Goal: Task Accomplishment & Management: Use online tool/utility

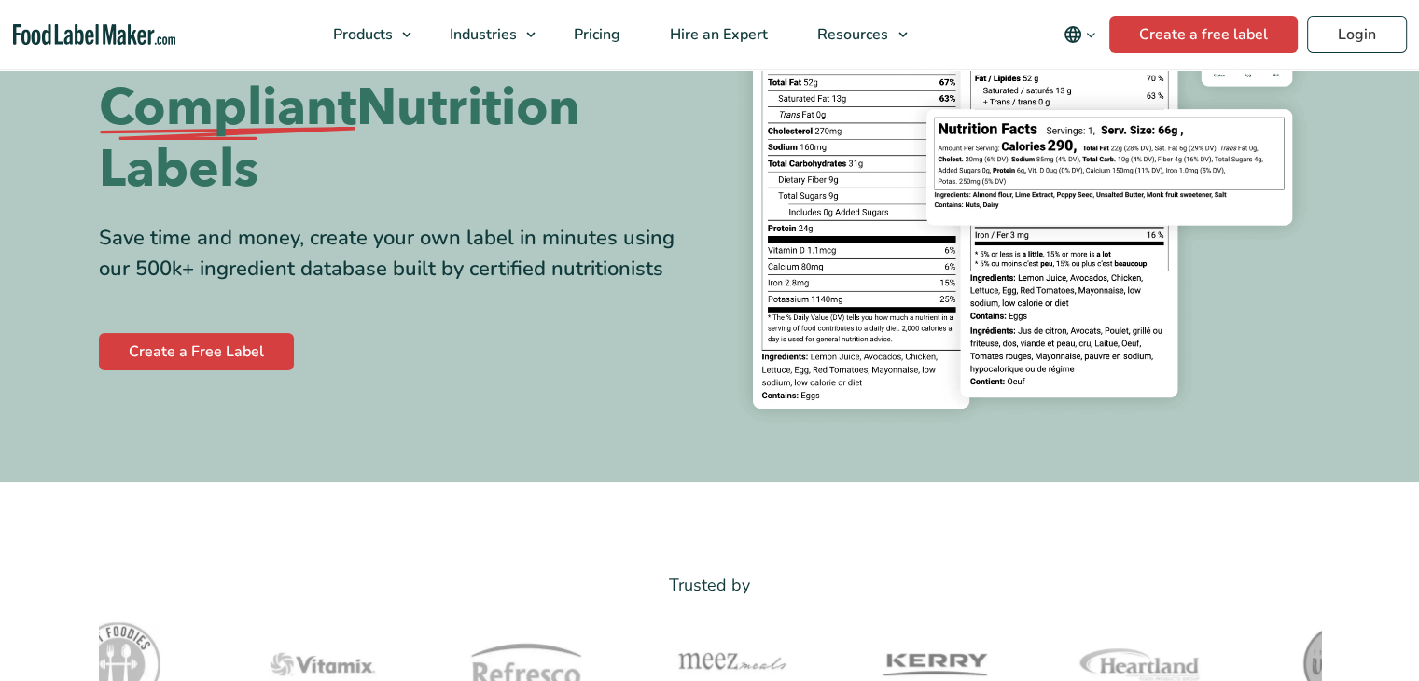
scroll to position [280, 0]
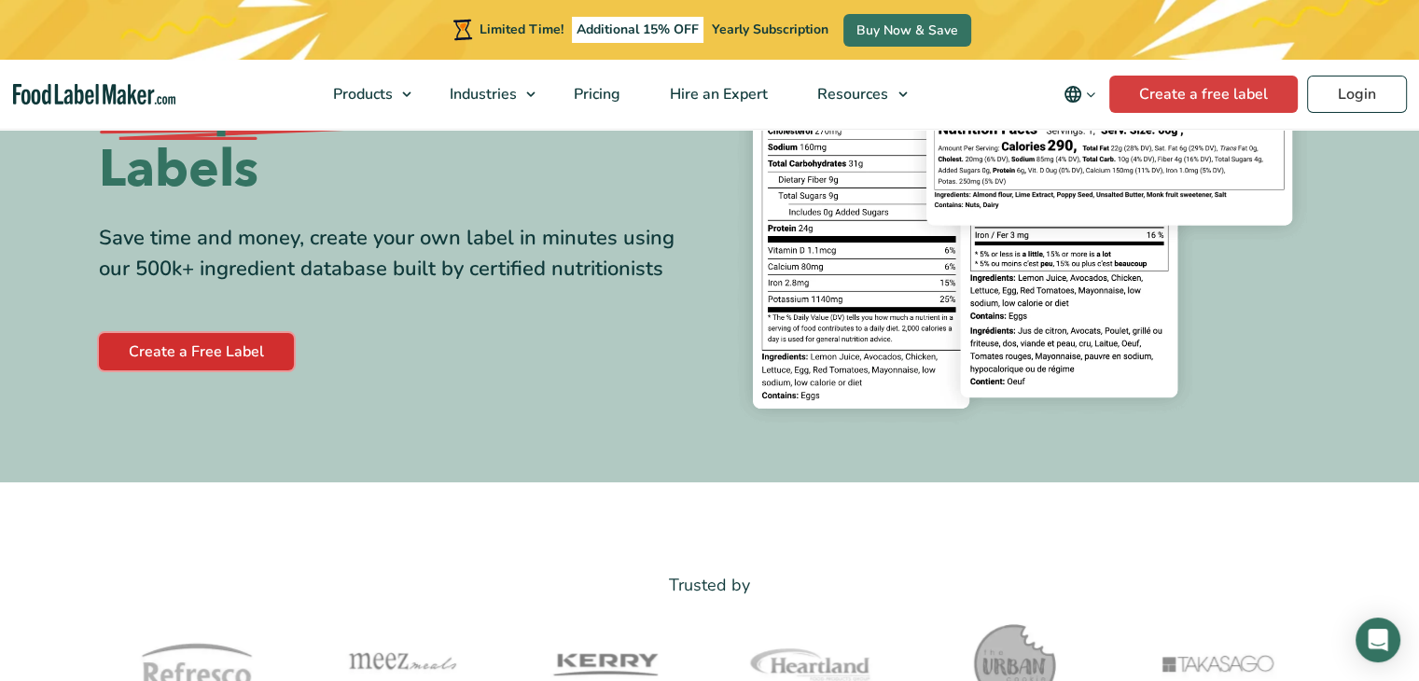
click at [205, 344] on link "Create a Free Label" at bounding box center [196, 351] width 195 height 37
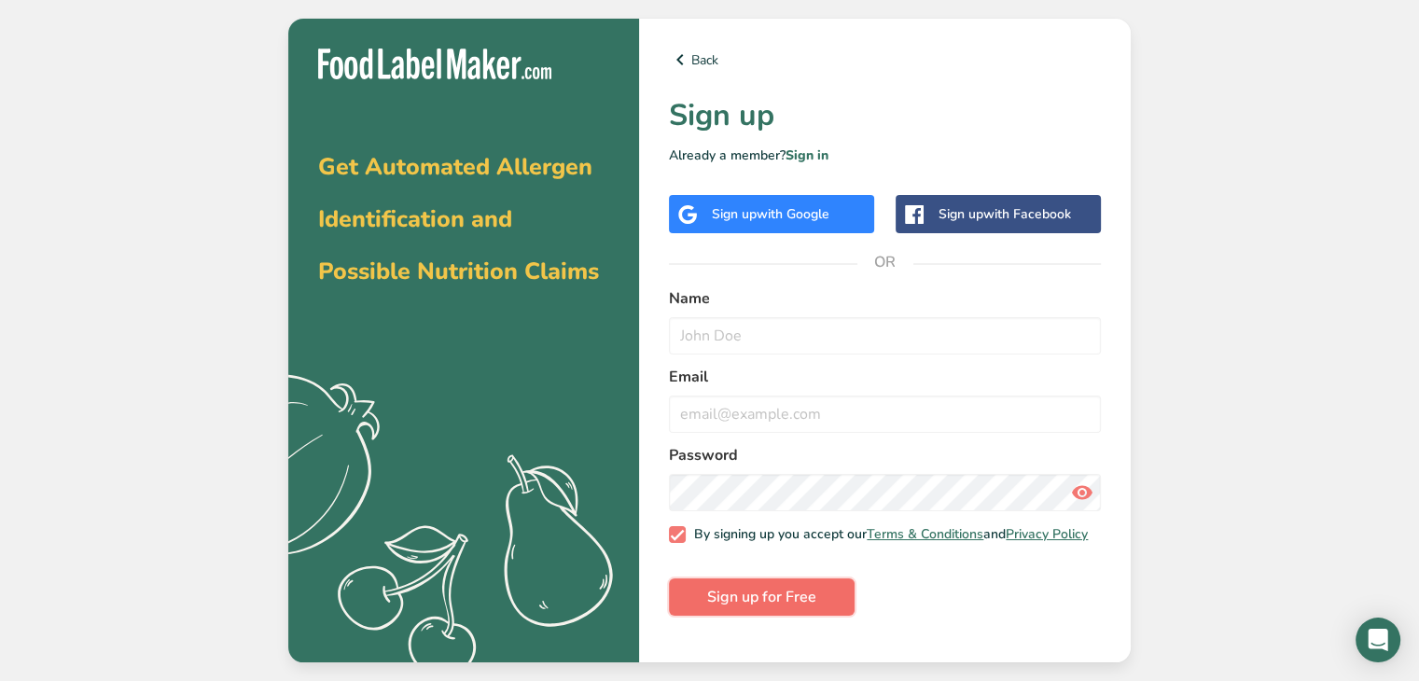
click at [762, 598] on span "Sign up for Free" at bounding box center [761, 597] width 109 height 22
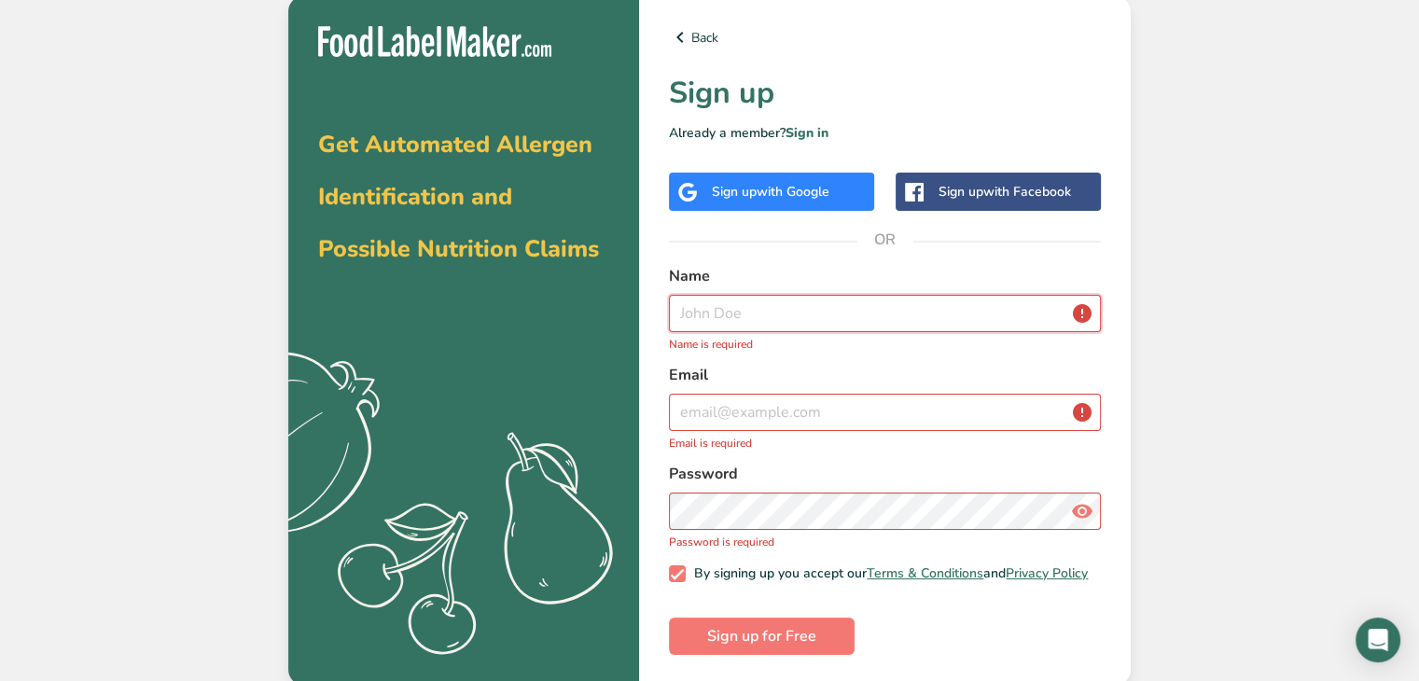
click at [699, 306] on input "text" at bounding box center [885, 313] width 432 height 37
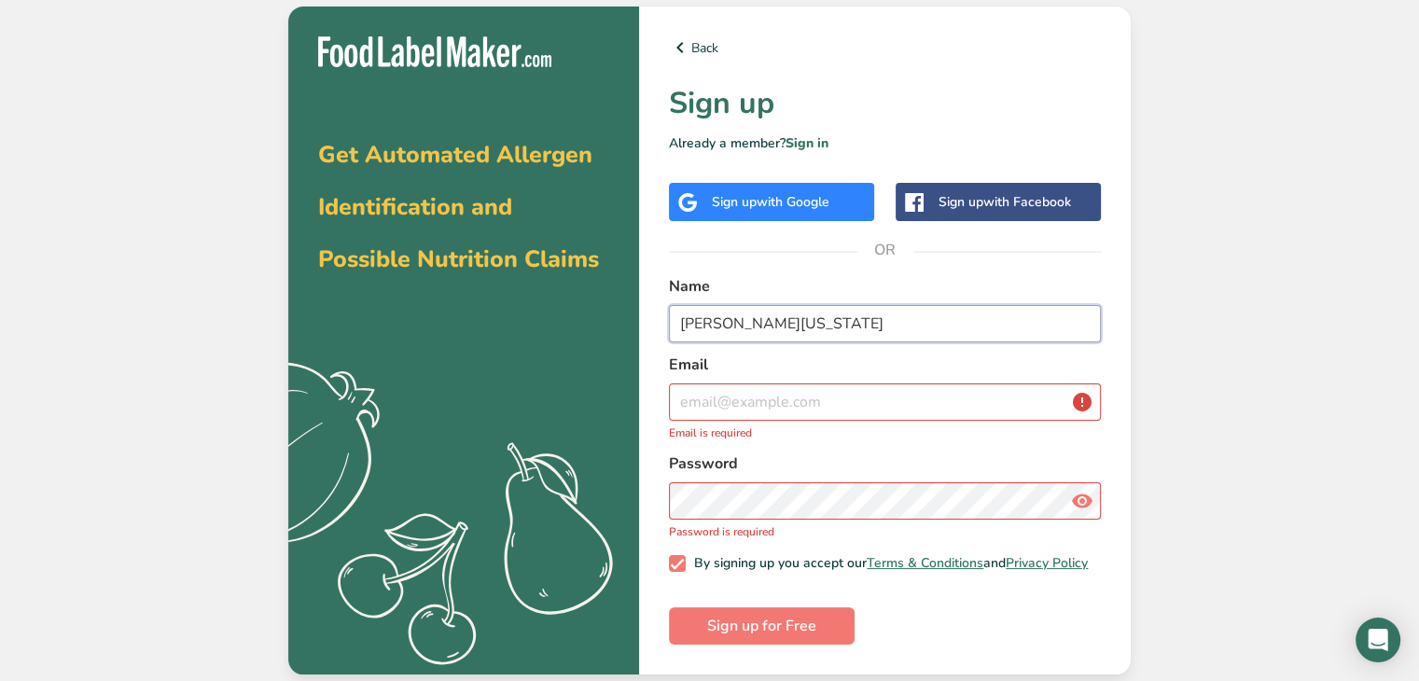
type input "Tim Maine"
click at [701, 394] on input "email" at bounding box center [885, 401] width 432 height 37
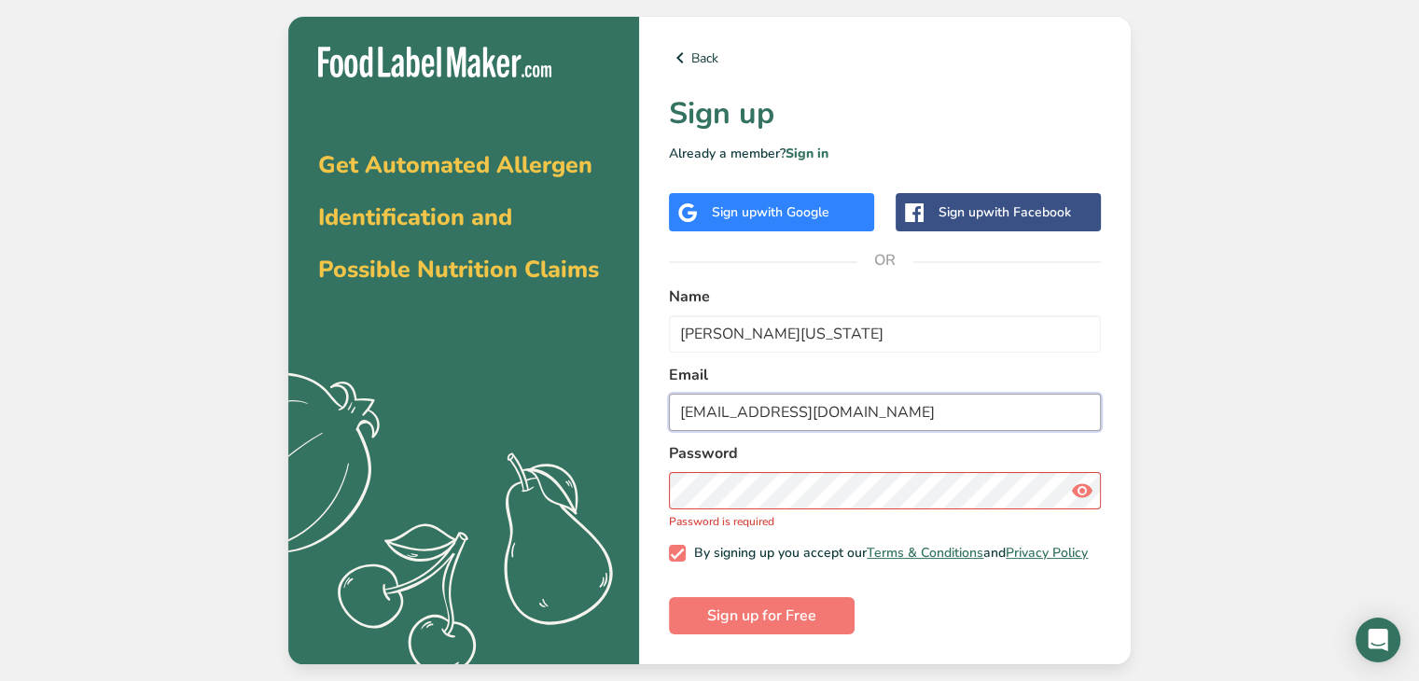
type input "mainecofood1@gmail.com"
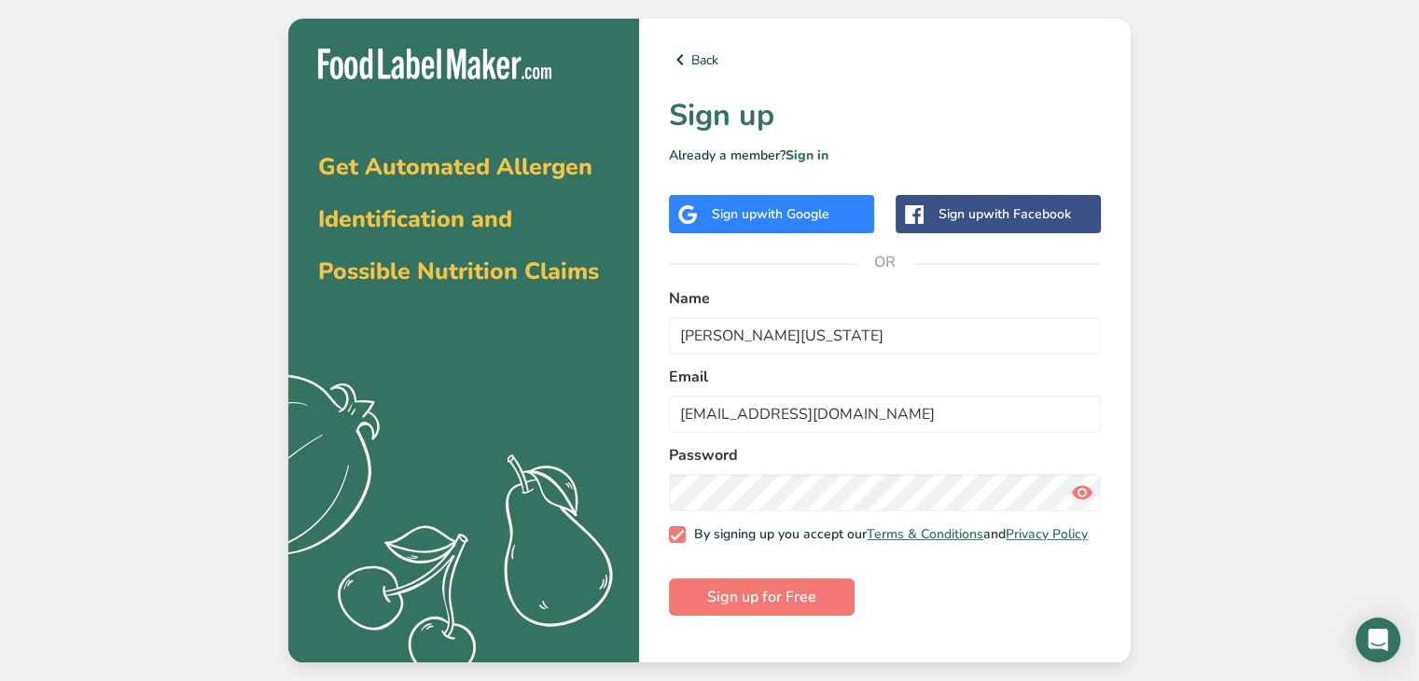
click at [1061, 613] on form "Name Tim Maine Email mainecofood1@gmail.com Password By signing up you accept o…" at bounding box center [885, 451] width 432 height 328
click at [776, 607] on span "Sign up for Free" at bounding box center [761, 597] width 109 height 22
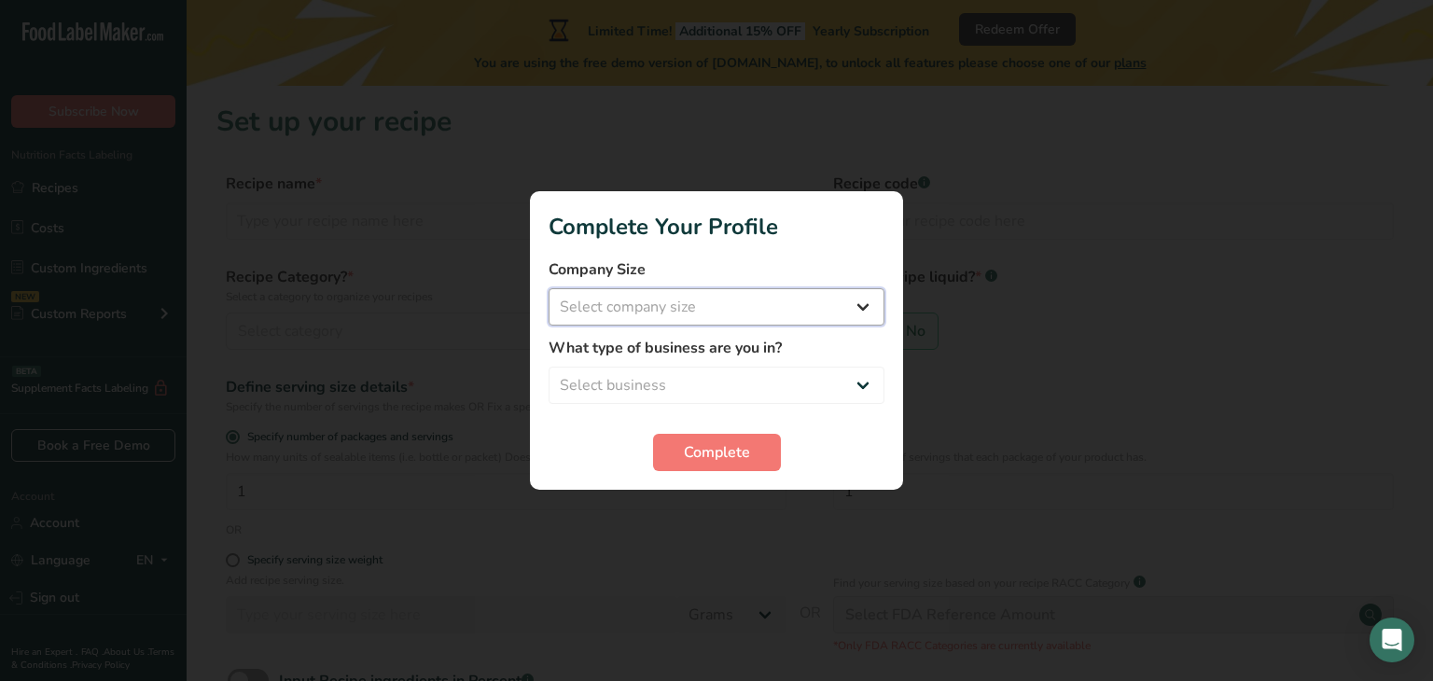
click at [862, 305] on select "Select company size Fewer than 10 Employees 10 to 50 Employees 51 to 500 Employ…" at bounding box center [716, 306] width 336 height 37
select select "1"
click at [548, 288] on select "Select company size Fewer than 10 Employees 10 to 50 Employees 51 to 500 Employ…" at bounding box center [716, 306] width 336 height 37
click at [858, 381] on select "Select business Packaged Food Manufacturer Restaurant & Cafe Bakery Meal Plans …" at bounding box center [716, 385] width 336 height 37
select select "1"
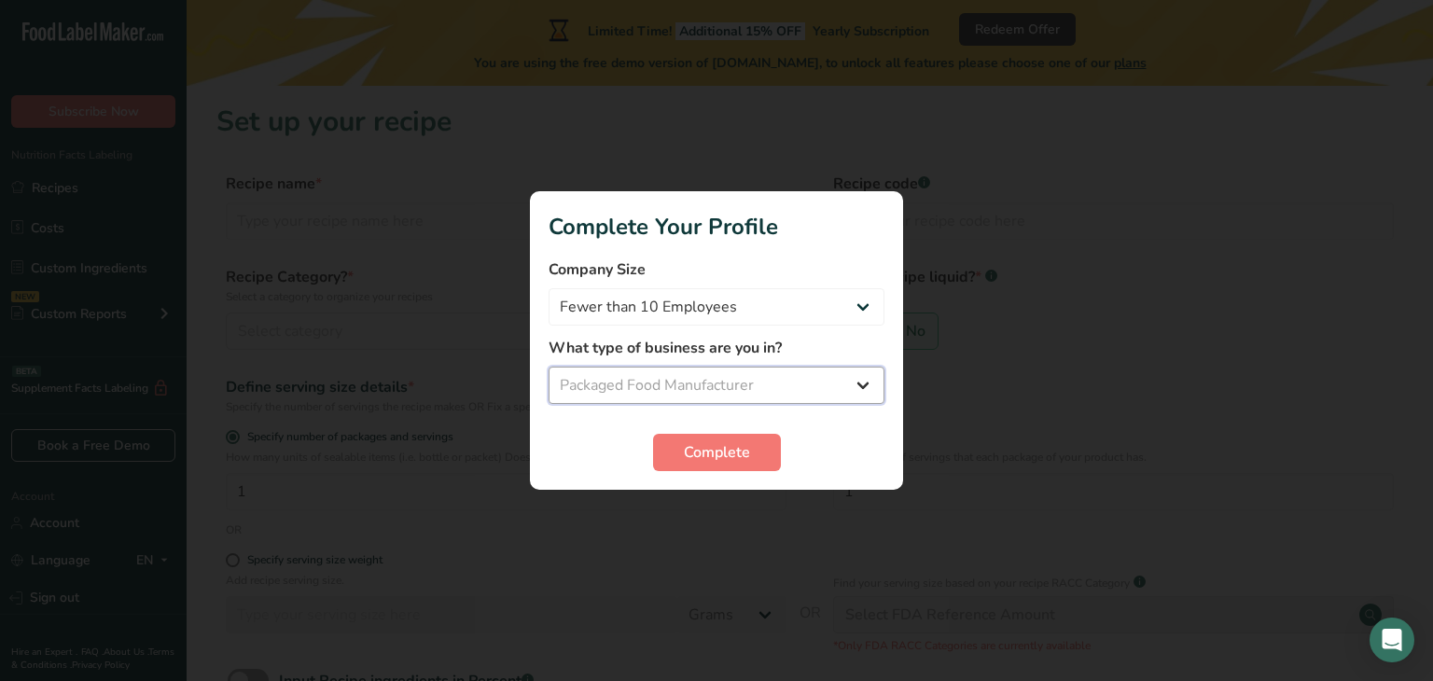
click at [548, 367] on select "Select business Packaged Food Manufacturer Restaurant & Cafe Bakery Meal Plans …" at bounding box center [716, 385] width 336 height 37
click at [704, 453] on span "Complete" at bounding box center [717, 452] width 66 height 22
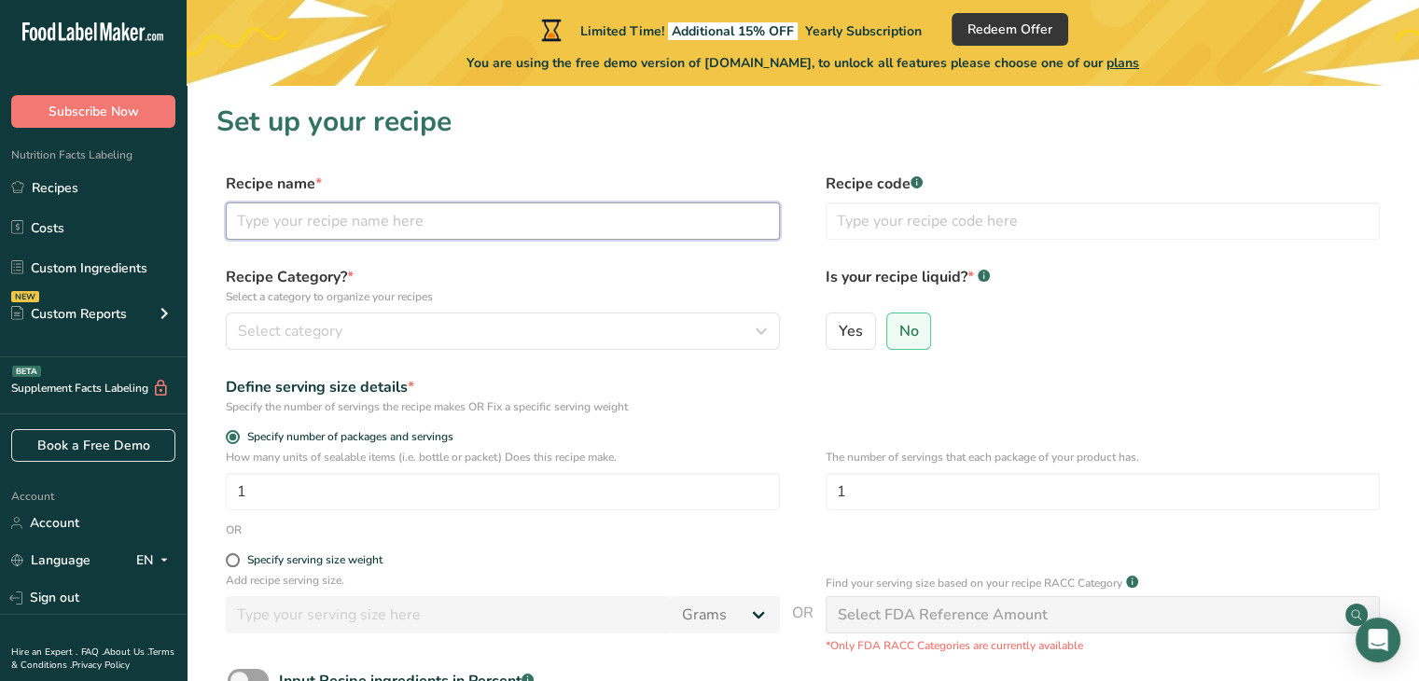
click at [250, 225] on input "text" at bounding box center [503, 220] width 554 height 37
type input "Basque Burnt Cheesecake"
click at [855, 225] on input "text" at bounding box center [1102, 220] width 554 height 37
type input "BBC"
click at [910, 329] on span "No" at bounding box center [909, 331] width 20 height 19
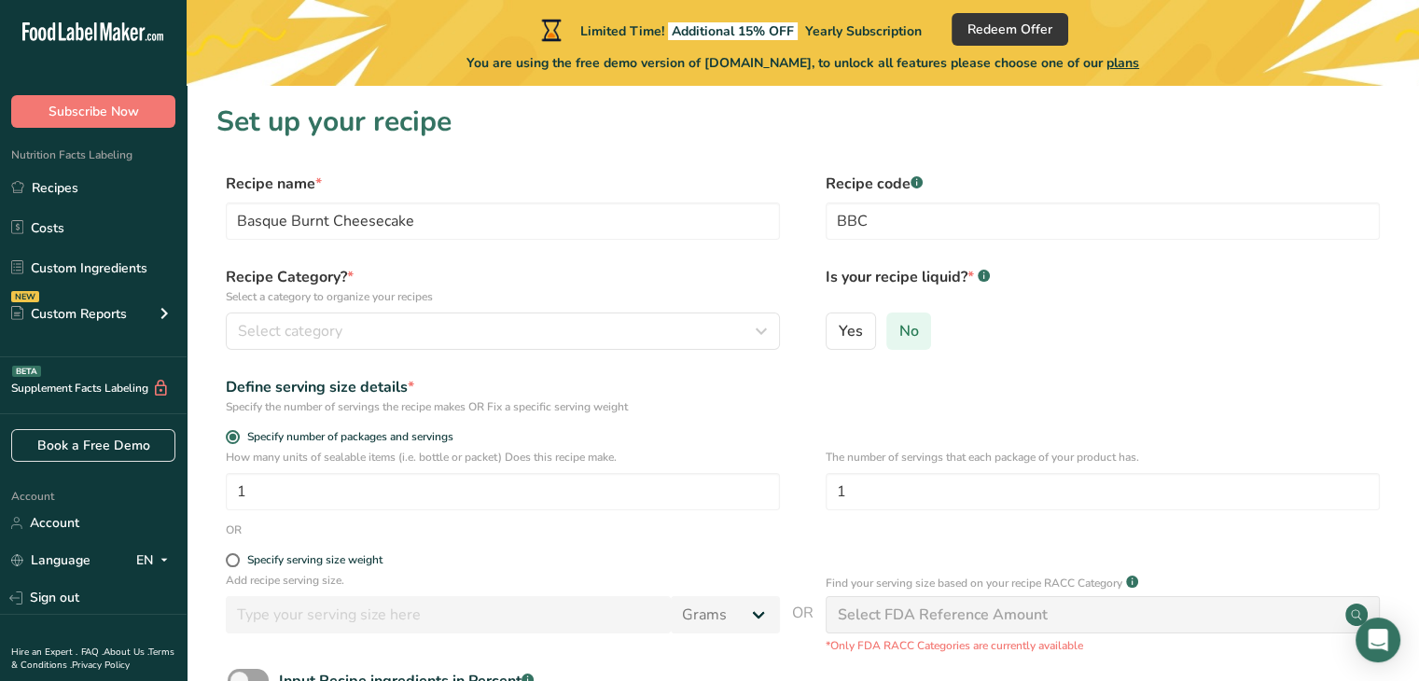
click at [899, 329] on input "No" at bounding box center [893, 331] width 12 height 12
click at [272, 326] on span "Select category" at bounding box center [290, 331] width 104 height 22
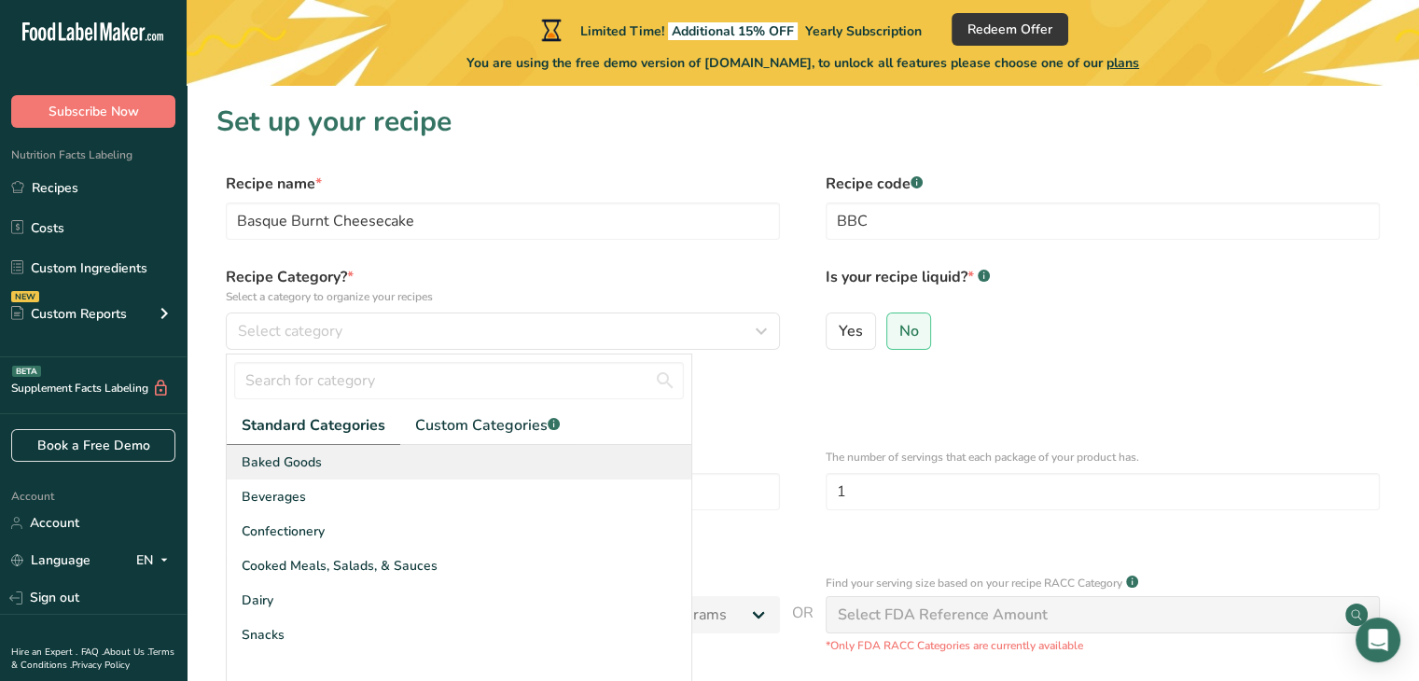
click at [295, 466] on span "Baked Goods" at bounding box center [282, 462] width 80 height 20
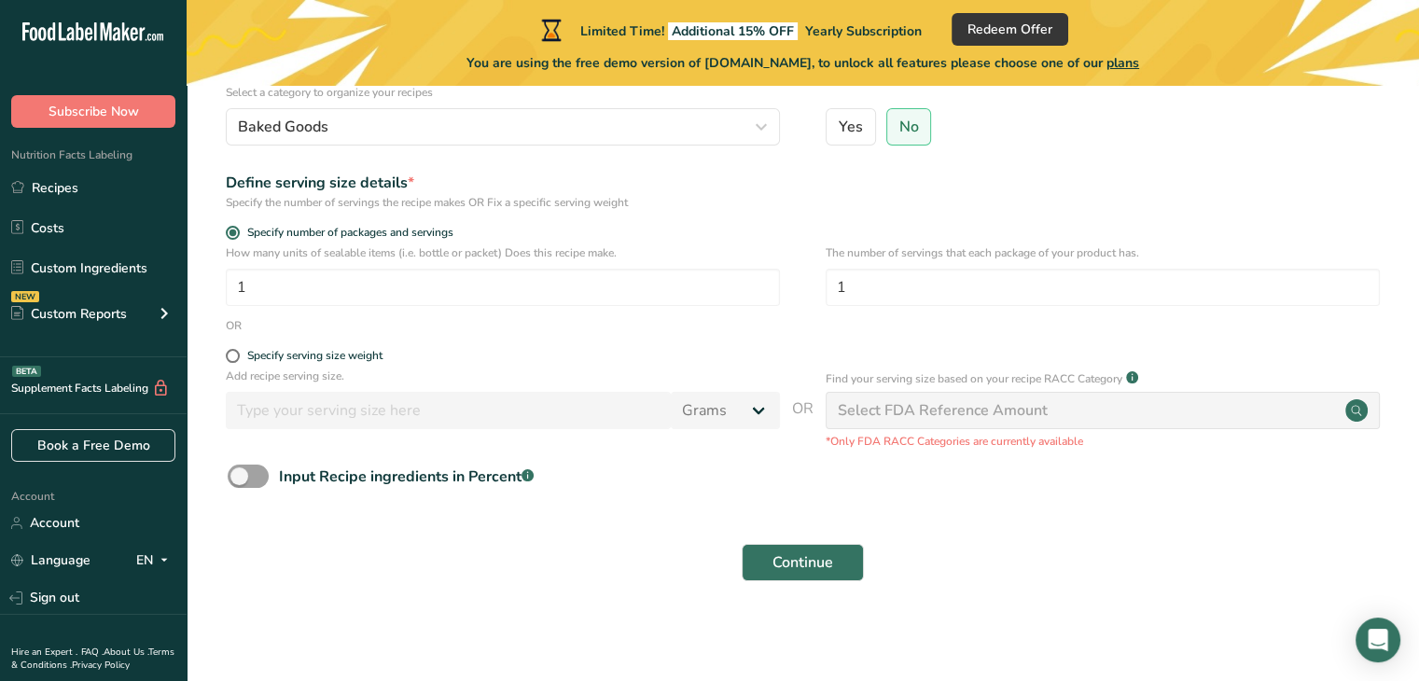
scroll to position [205, 0]
click at [248, 287] on input "1" at bounding box center [503, 286] width 554 height 37
type input "1"
type input "2"
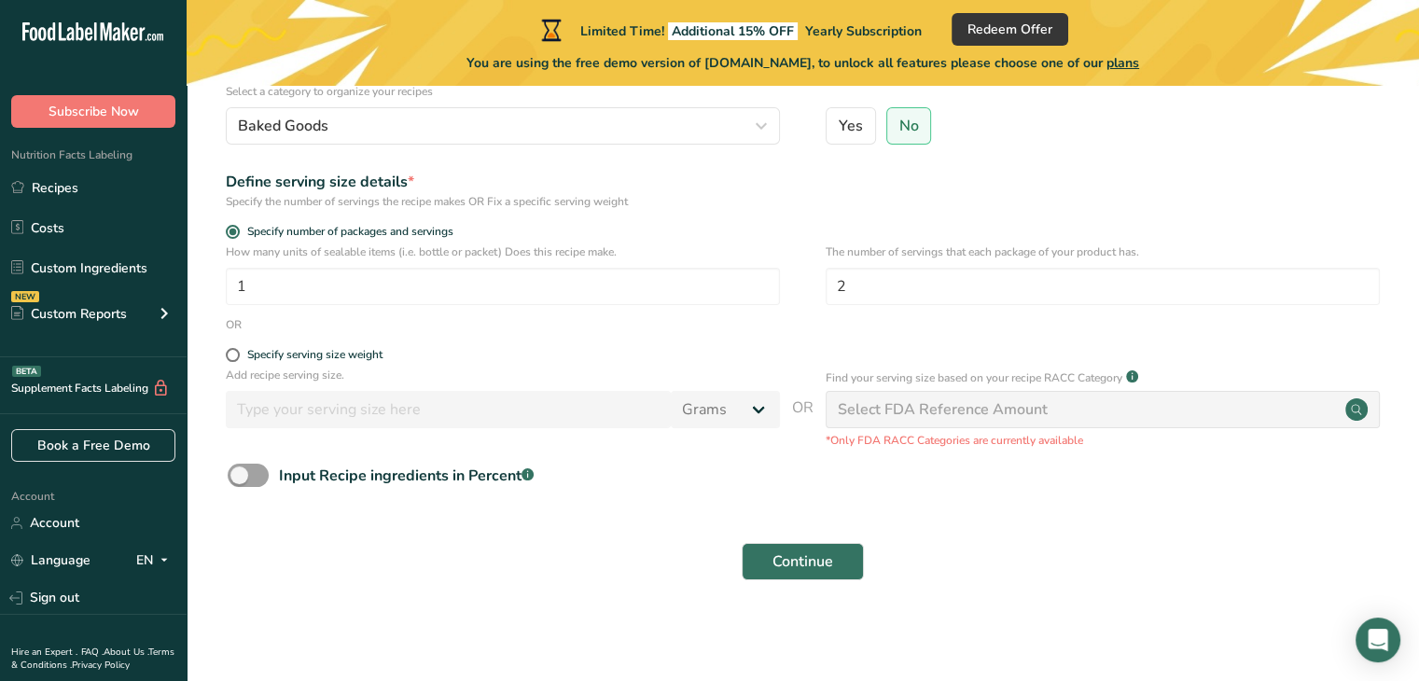
click at [1061, 409] on div "Select FDA Reference Amount" at bounding box center [1102, 409] width 554 height 37
click at [812, 559] on span "Continue" at bounding box center [802, 561] width 61 height 22
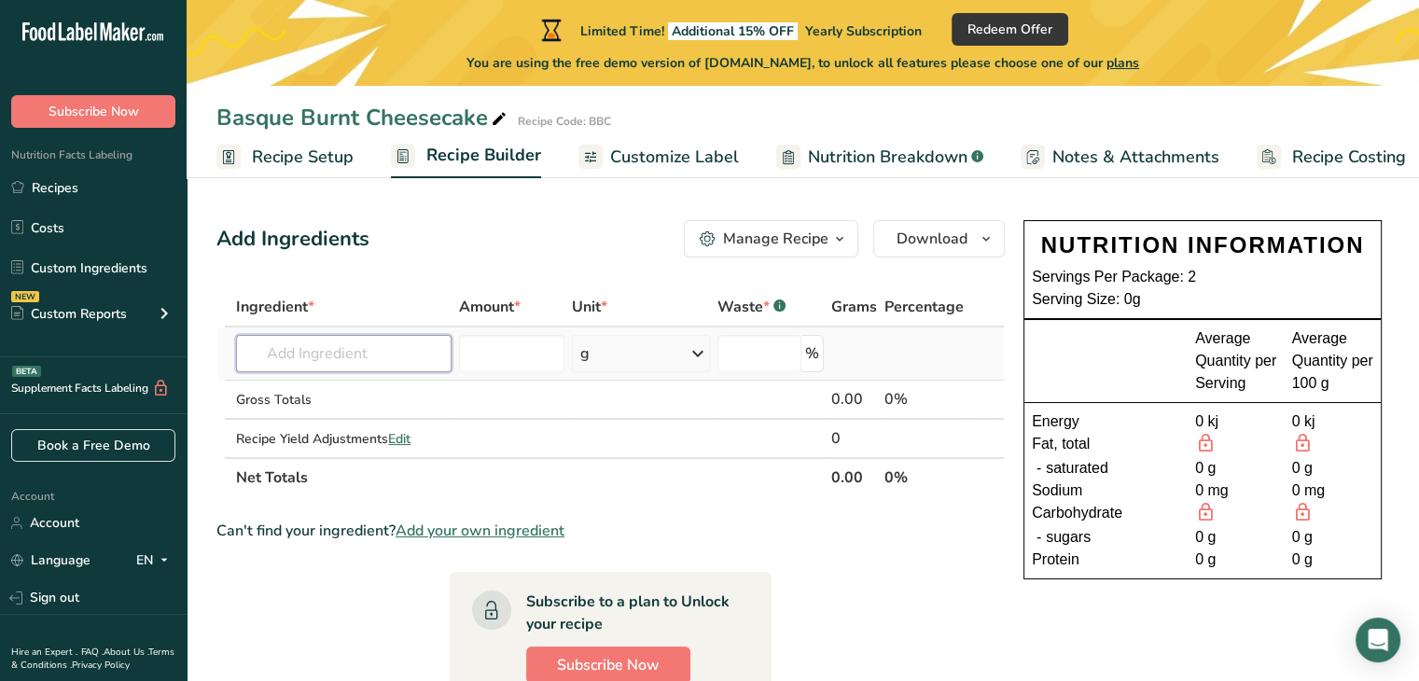
click at [275, 348] on input "text" at bounding box center [343, 353] width 215 height 37
click at [1131, 296] on div "Serving Size: 0g" at bounding box center [1202, 299] width 341 height 22
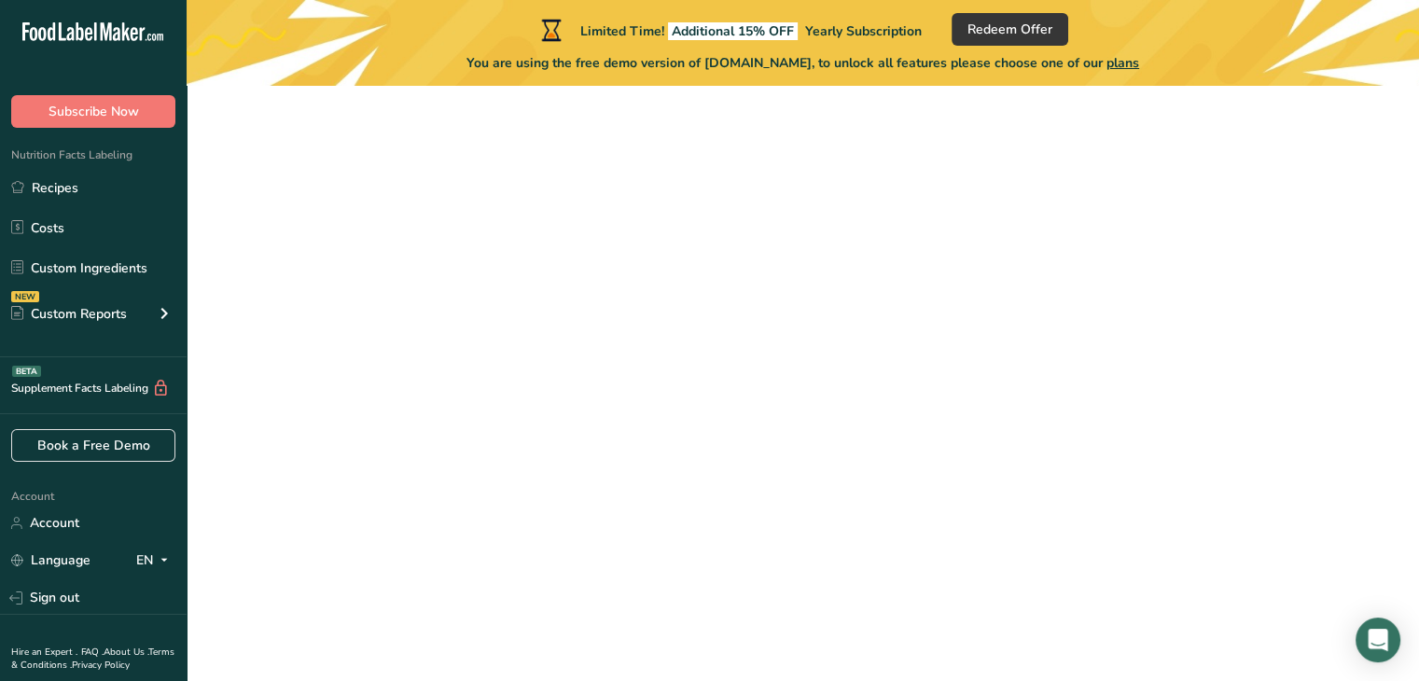
scroll to position [205, 0]
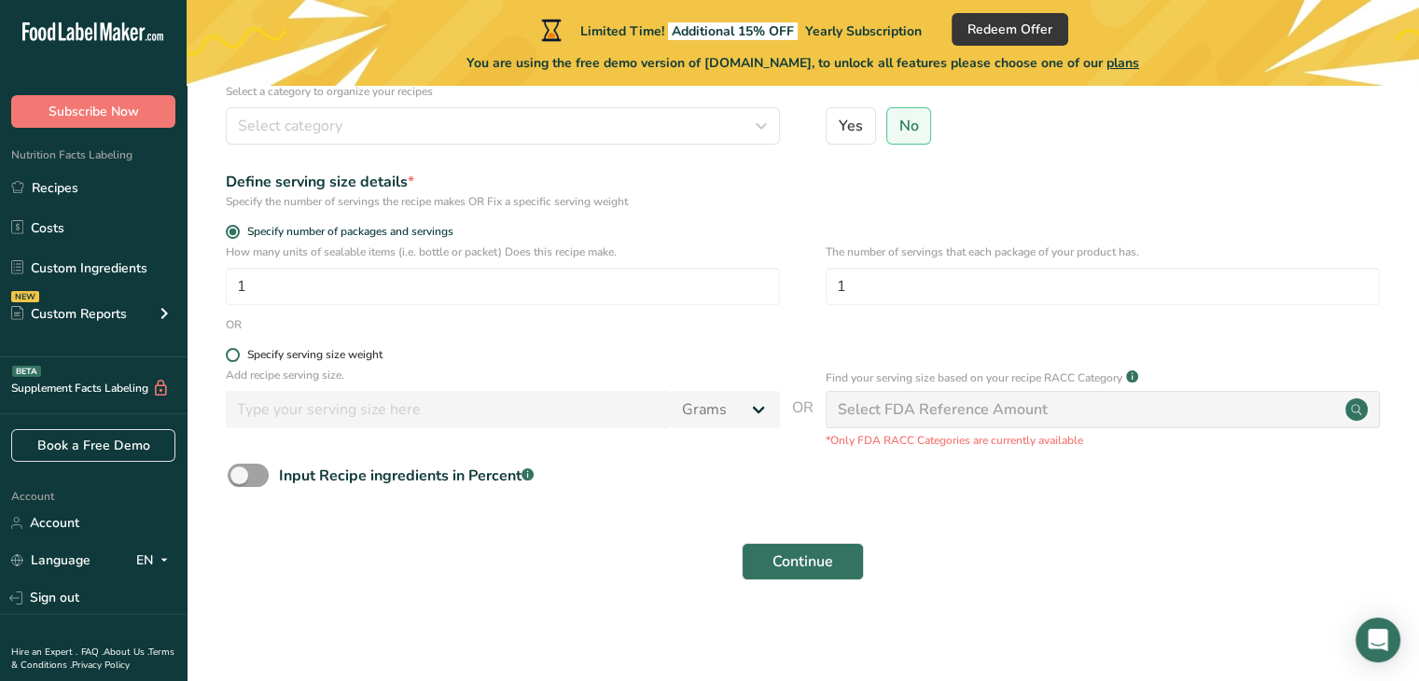
click at [231, 353] on span at bounding box center [233, 355] width 14 height 14
click at [231, 353] on input "Specify serving size weight" at bounding box center [232, 355] width 12 height 12
radio input "true"
radio input "false"
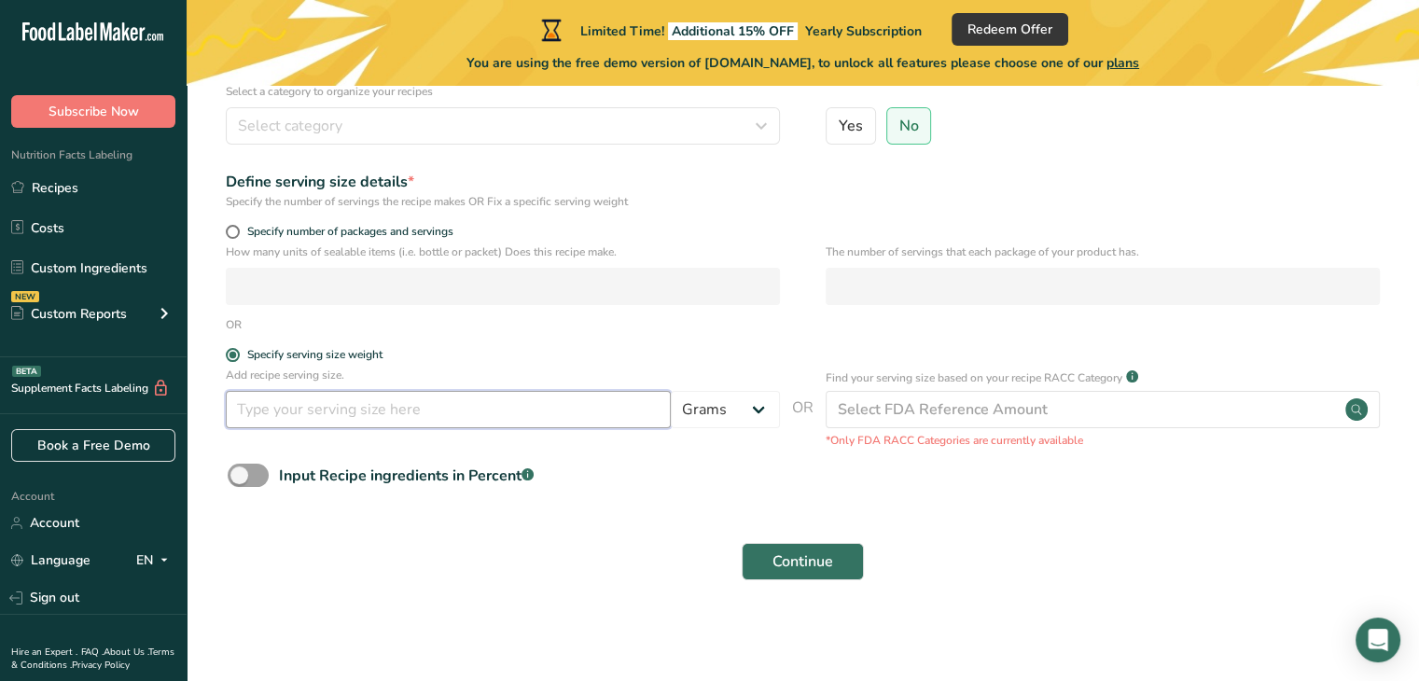
click at [257, 400] on input "number" at bounding box center [448, 409] width 445 height 37
type input "175"
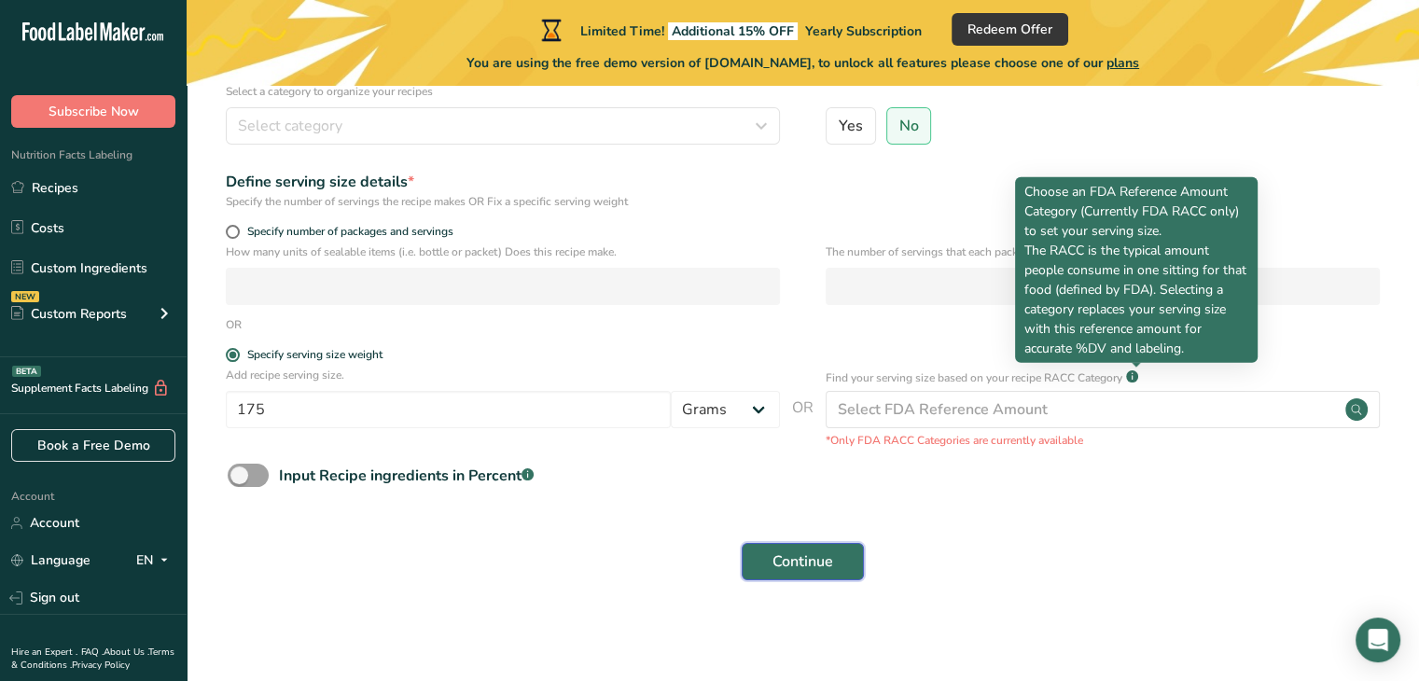
click at [787, 553] on span "Continue" at bounding box center [802, 561] width 61 height 22
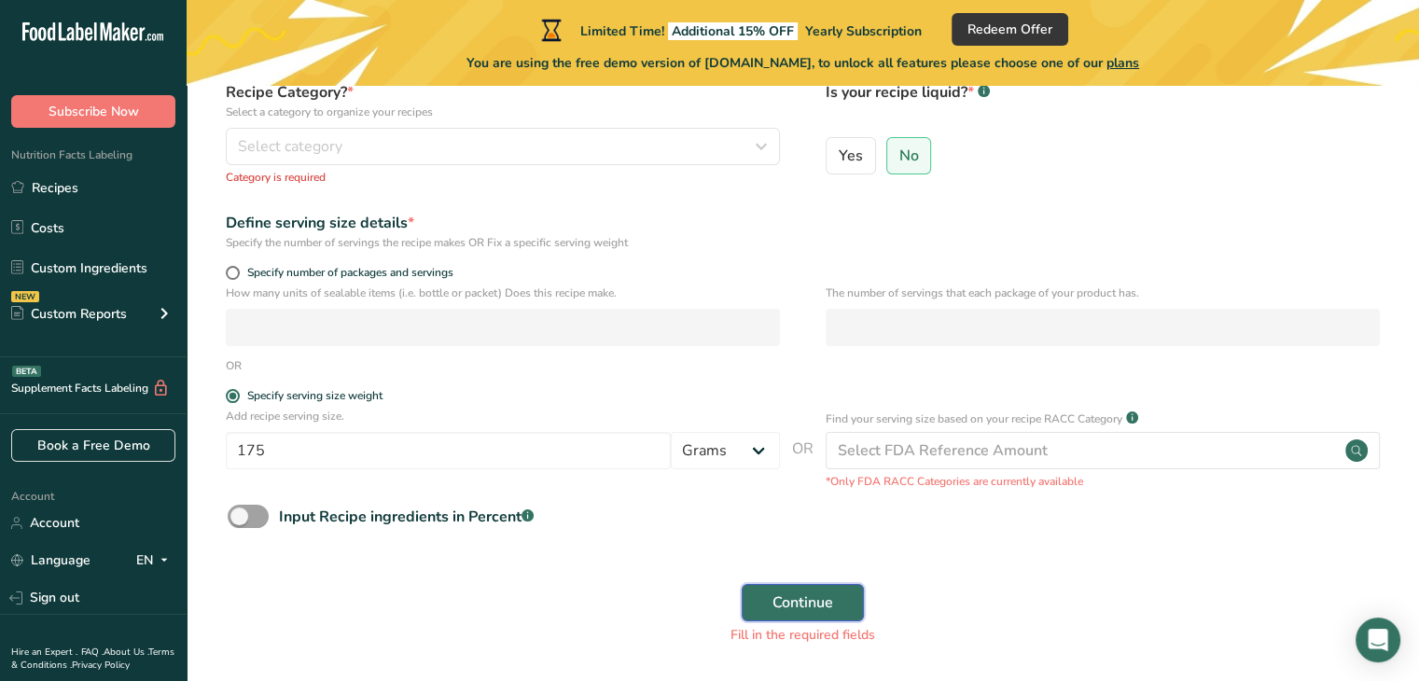
click at [798, 595] on span "Continue" at bounding box center [802, 602] width 61 height 22
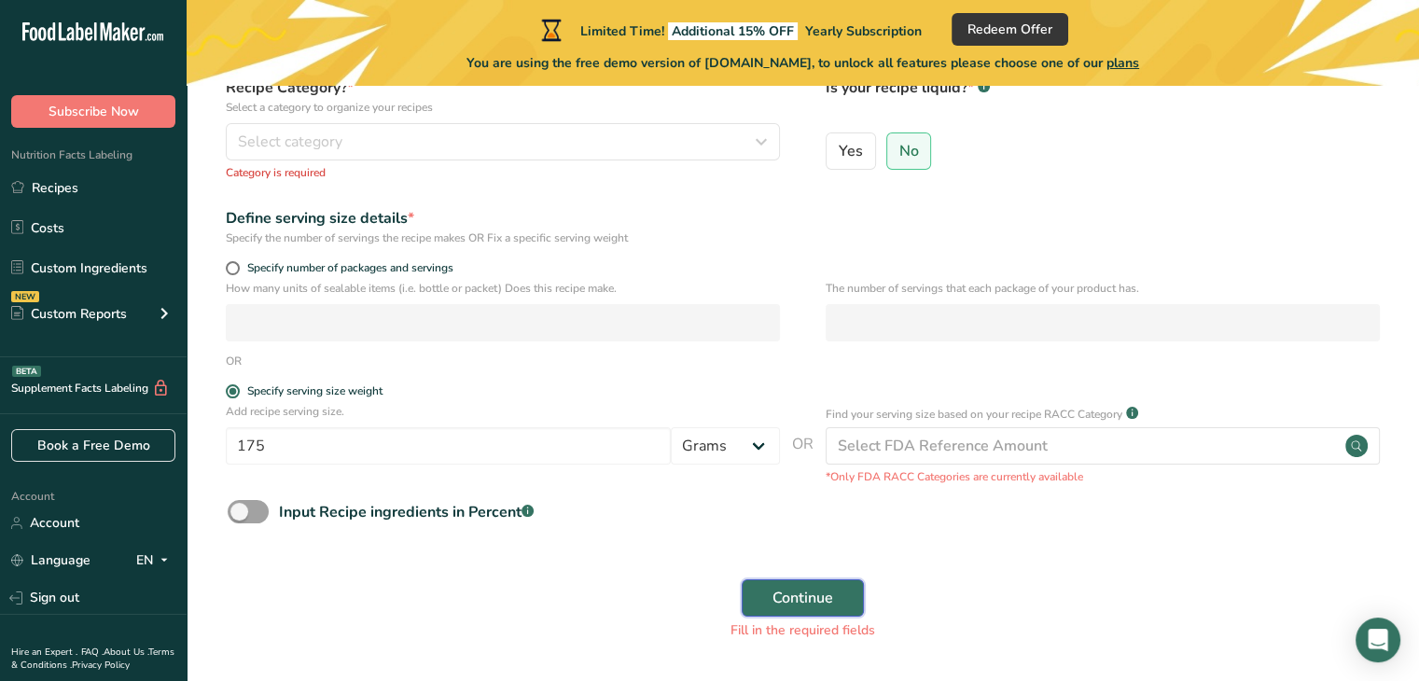
scroll to position [177, 0]
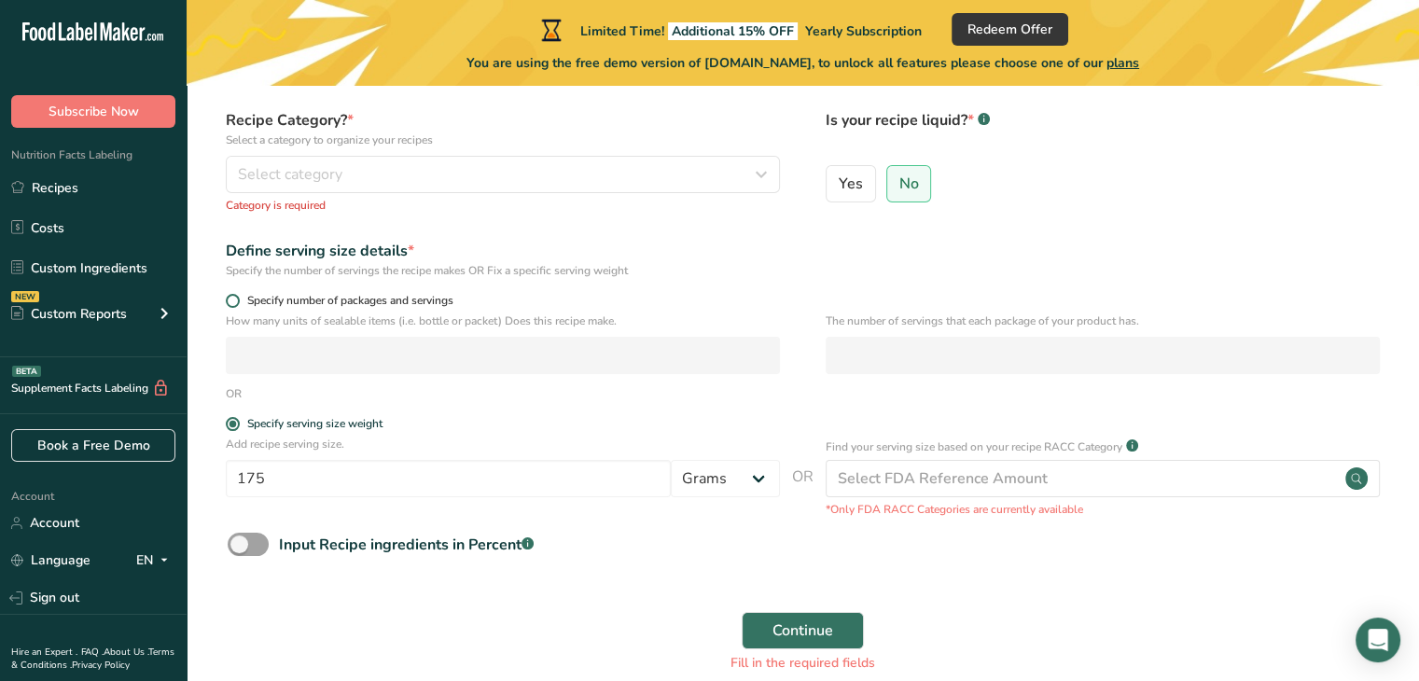
click at [234, 298] on span at bounding box center [233, 301] width 14 height 14
click at [234, 298] on input "Specify number of packages and servings" at bounding box center [232, 301] width 12 height 12
radio input "true"
radio input "false"
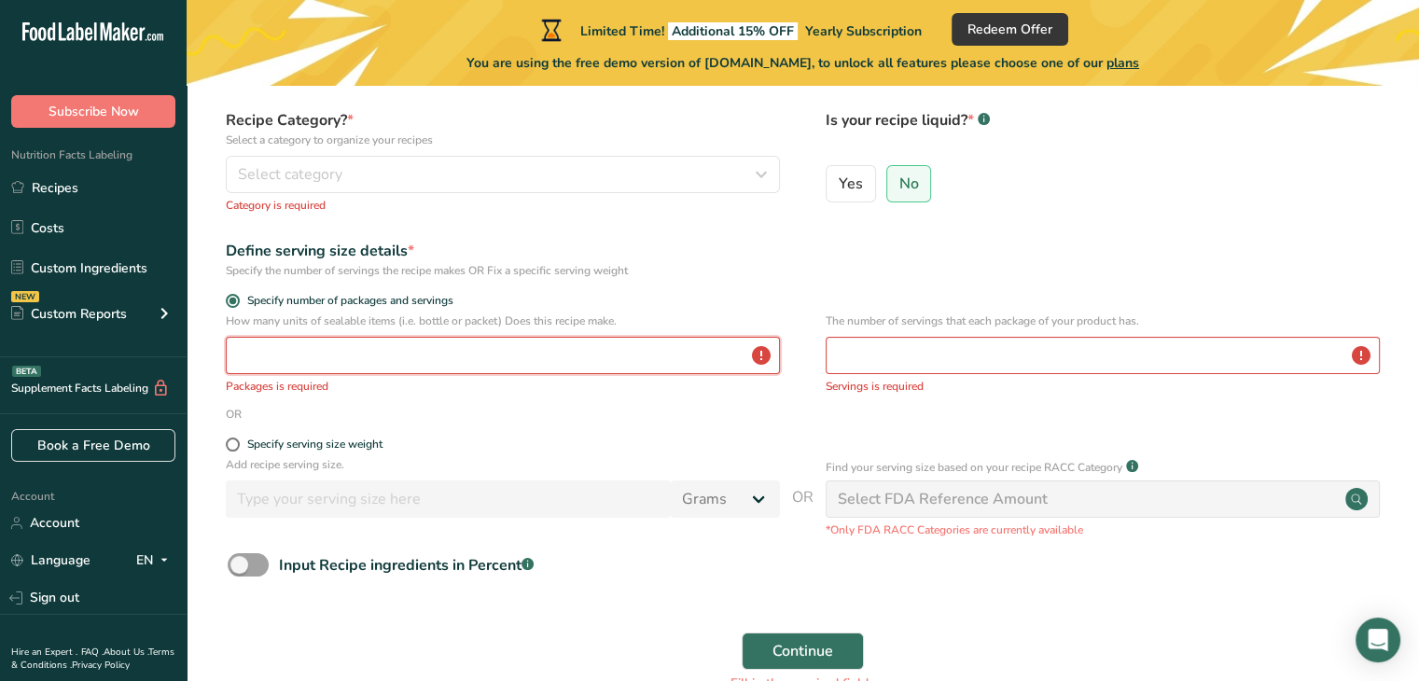
click at [246, 356] on input "number" at bounding box center [503, 355] width 554 height 37
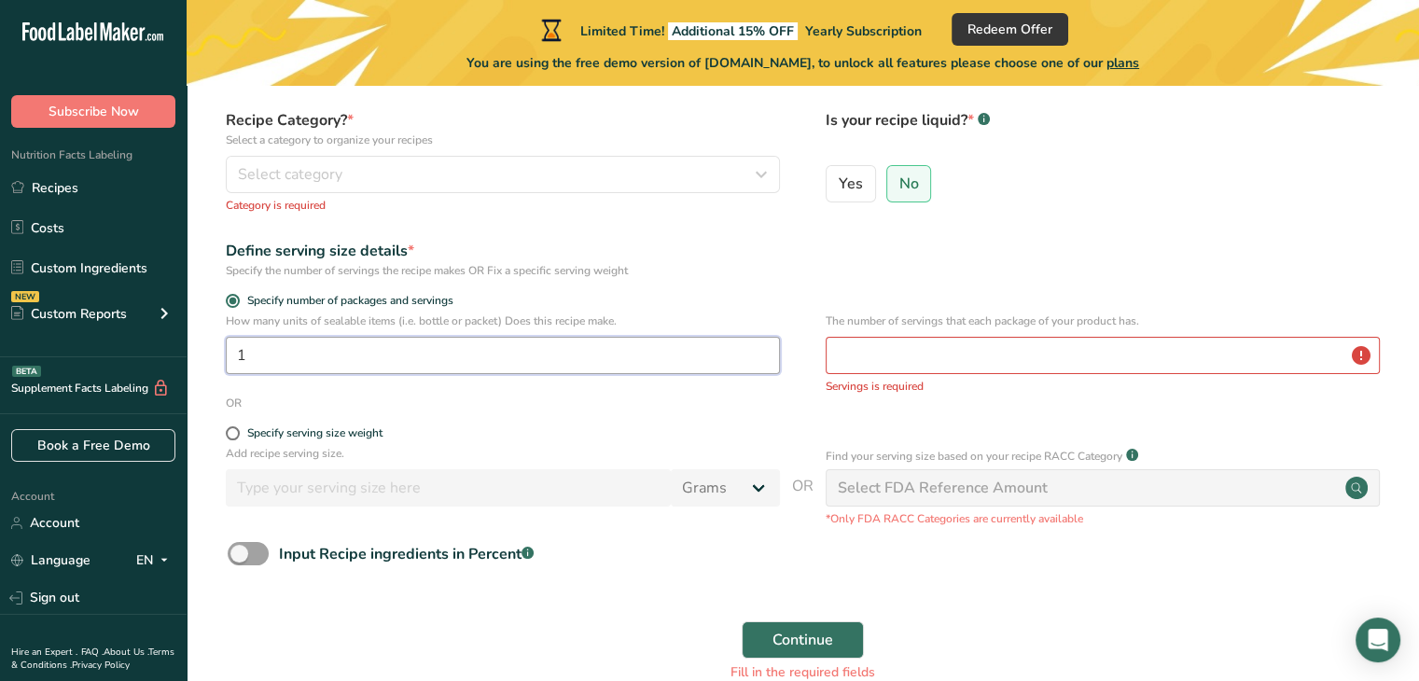
type input "1"
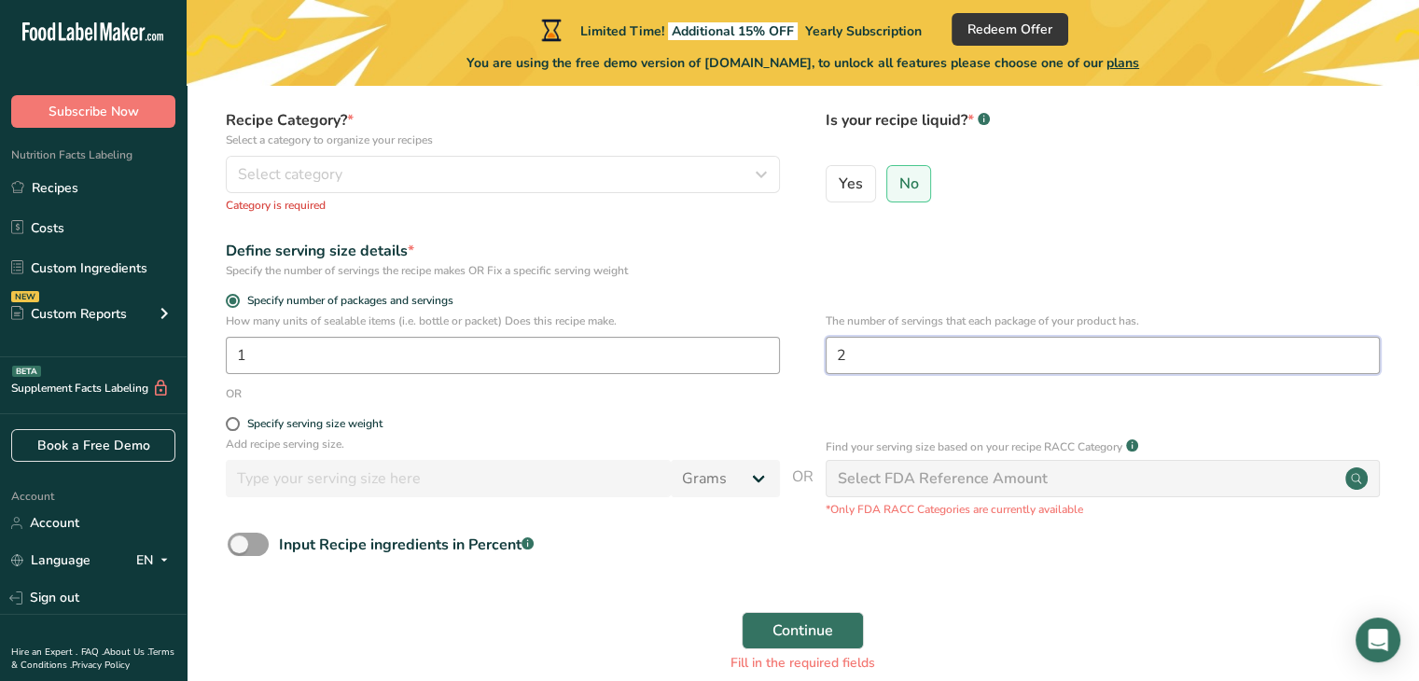
type input "2"
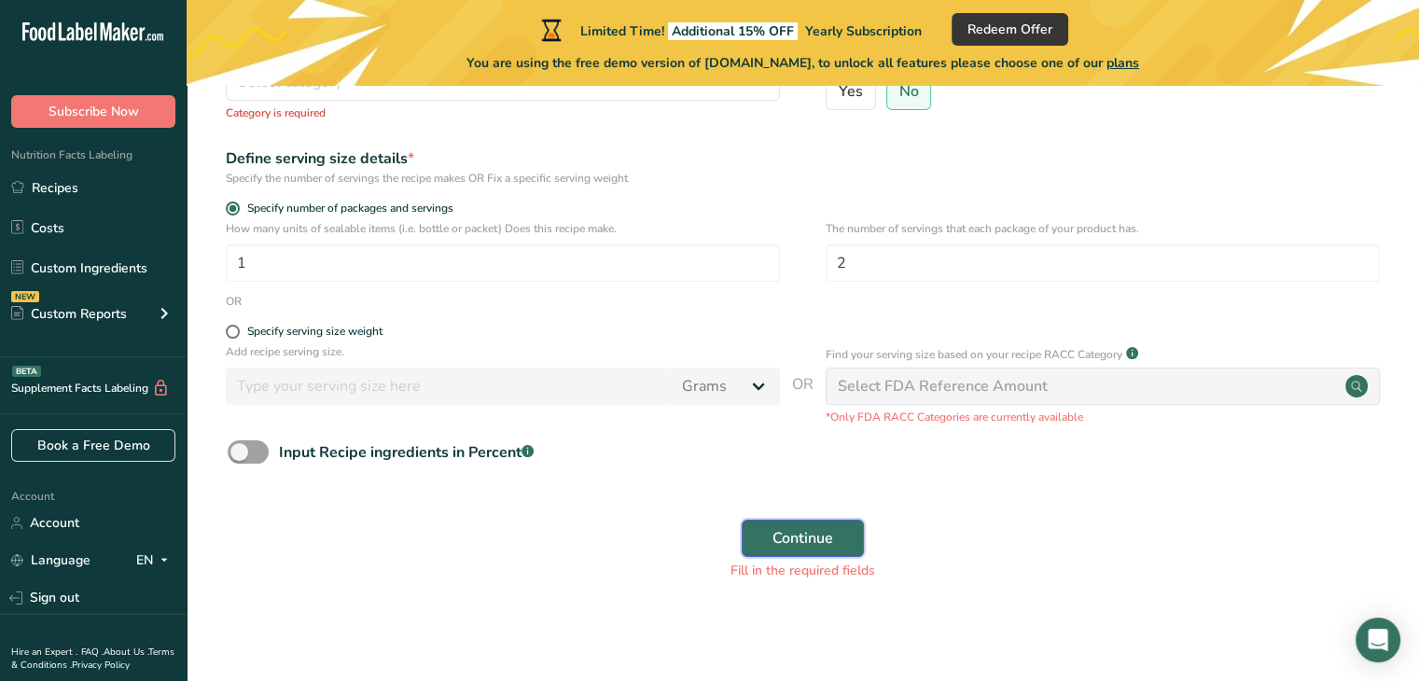
click at [792, 537] on span "Continue" at bounding box center [802, 538] width 61 height 22
click at [798, 530] on span "Continue" at bounding box center [802, 538] width 61 height 22
